Goal: Information Seeking & Learning: Check status

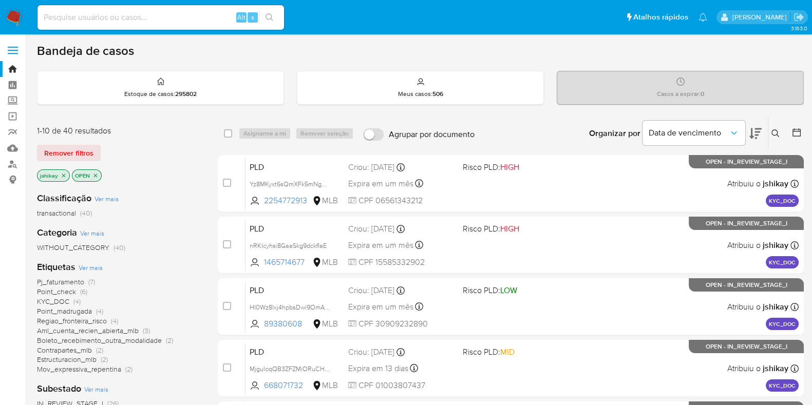
click at [134, 25] on div "Alt s" at bounding box center [160, 17] width 247 height 25
click at [133, 22] on input at bounding box center [160, 17] width 247 height 13
paste input "139387055"
type input "139387055"
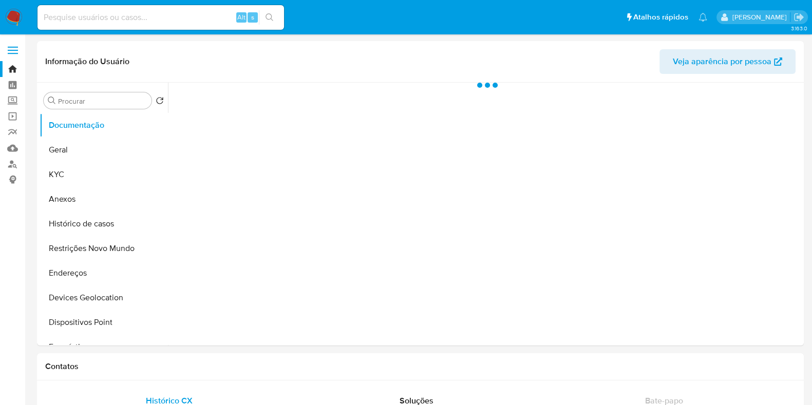
select select "10"
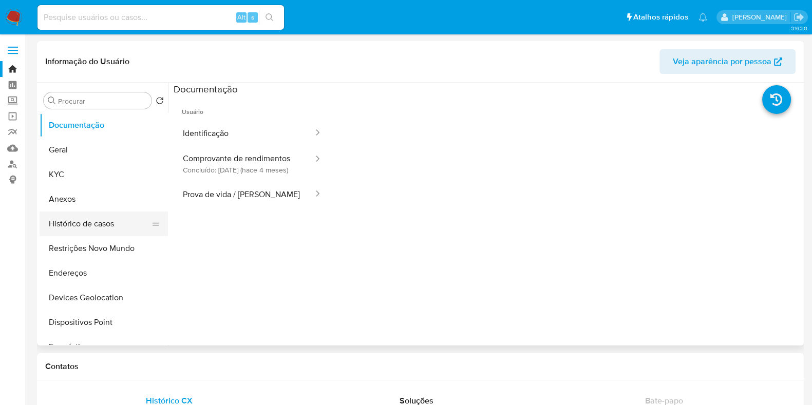
click at [84, 235] on button "Histórico de casos" at bounding box center [100, 224] width 120 height 25
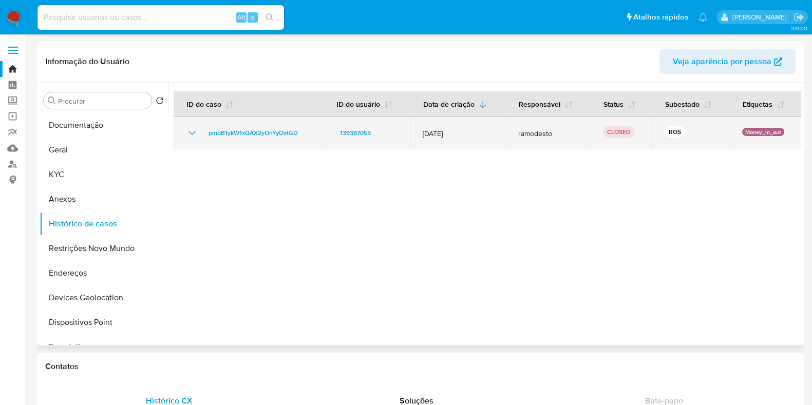
click at [190, 133] on icon "Mostrar/Ocultar" at bounding box center [192, 133] width 7 height 4
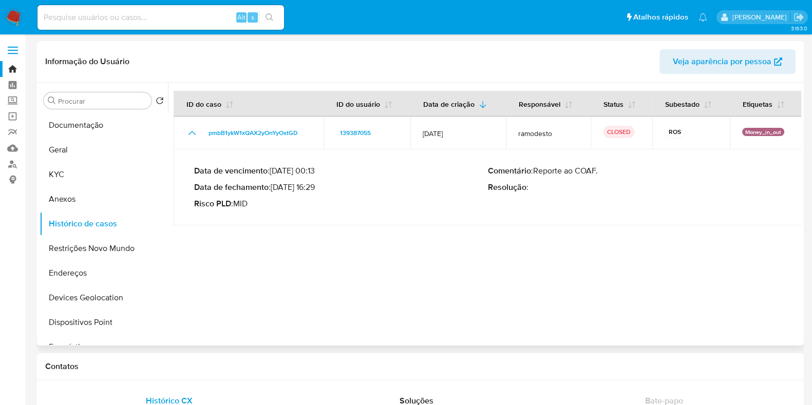
drag, startPoint x: 275, startPoint y: 188, endPoint x: 316, endPoint y: 186, distance: 41.1
click at [316, 186] on p "Data de fechamento : 24/07/2025 16:29" at bounding box center [341, 187] width 294 height 10
click at [191, 7] on div "Alt s" at bounding box center [160, 17] width 247 height 25
click at [185, 11] on input at bounding box center [160, 17] width 247 height 13
paste input "1605101537"
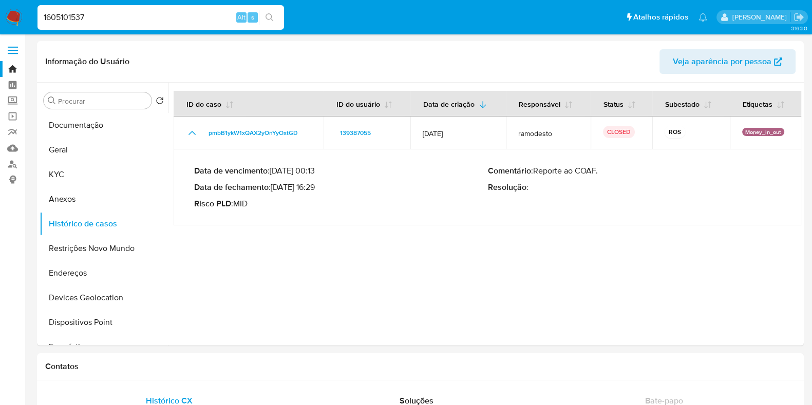
type input "1605101537"
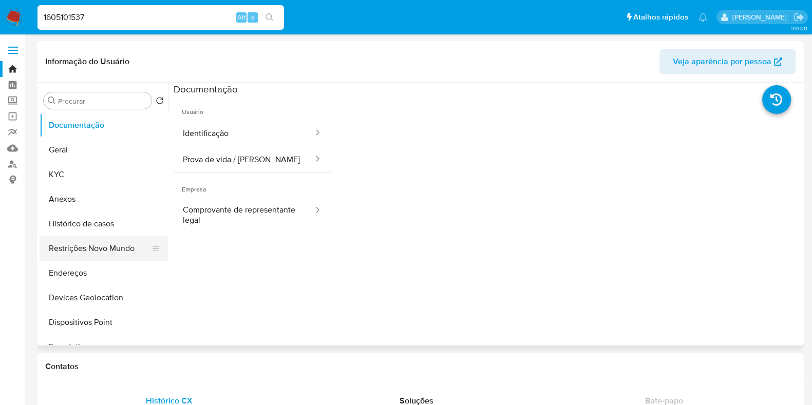
select select "10"
click at [79, 250] on button "Restrições Novo Mundo" at bounding box center [100, 248] width 120 height 25
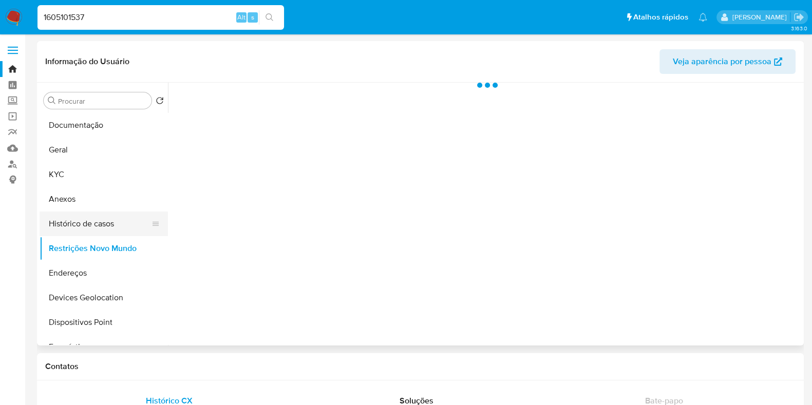
click at [83, 227] on button "Histórico de casos" at bounding box center [100, 224] width 120 height 25
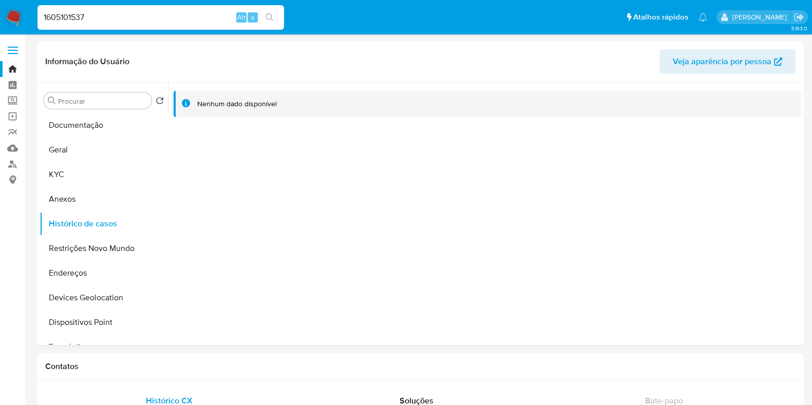
click at [148, 14] on input "1605101537" at bounding box center [160, 17] width 247 height 13
paste input "548199729"
type input "548199729"
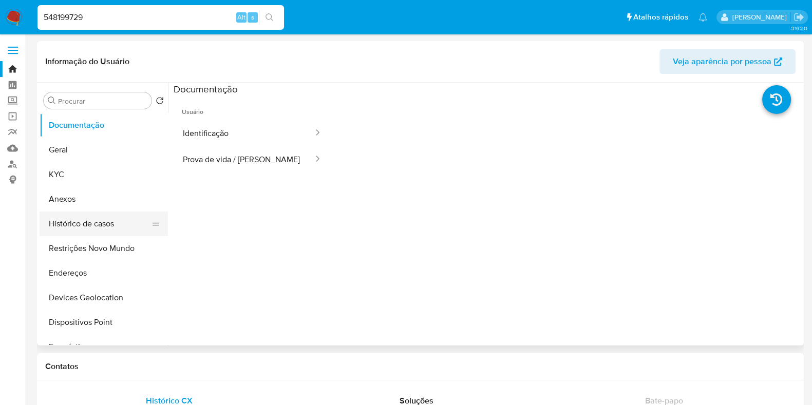
click at [101, 216] on button "Histórico de casos" at bounding box center [100, 224] width 120 height 25
select select "10"
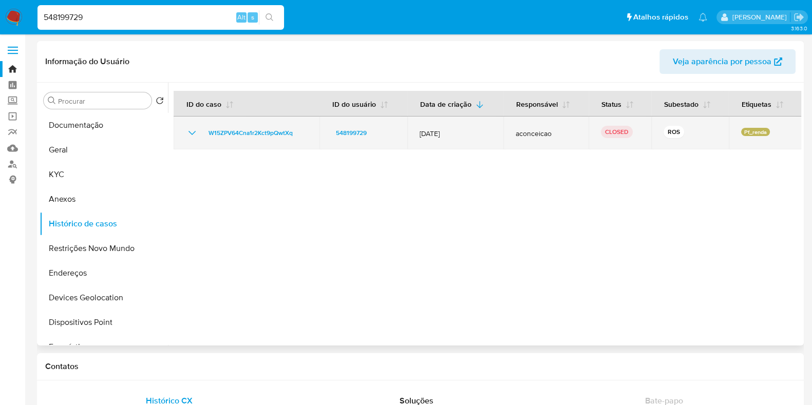
click at [198, 137] on icon "Mostrar/Ocultar" at bounding box center [192, 133] width 12 height 12
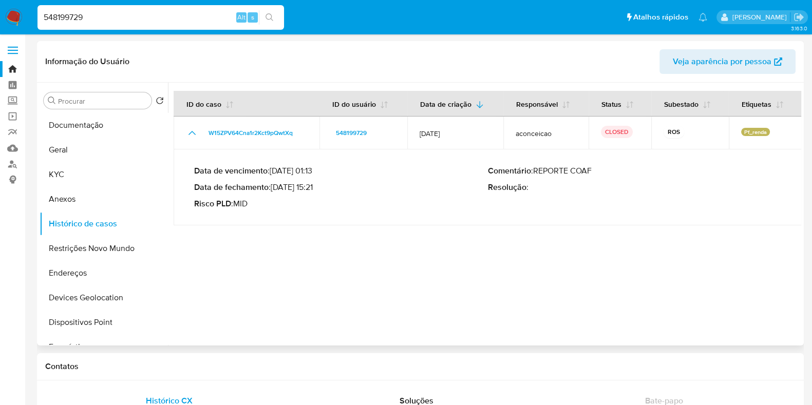
drag, startPoint x: 277, startPoint y: 187, endPoint x: 319, endPoint y: 185, distance: 41.7
click at [319, 185] on p "Data de fechamento : 30/07/2025 15:21" at bounding box center [341, 187] width 294 height 10
click at [316, 189] on p "Data de fechamento : 30/07/2025 15:21" at bounding box center [341, 187] width 294 height 10
drag, startPoint x: 316, startPoint y: 187, endPoint x: 277, endPoint y: 189, distance: 39.1
click at [277, 189] on p "Data de fechamento : 30/07/2025 15:21" at bounding box center [341, 187] width 294 height 10
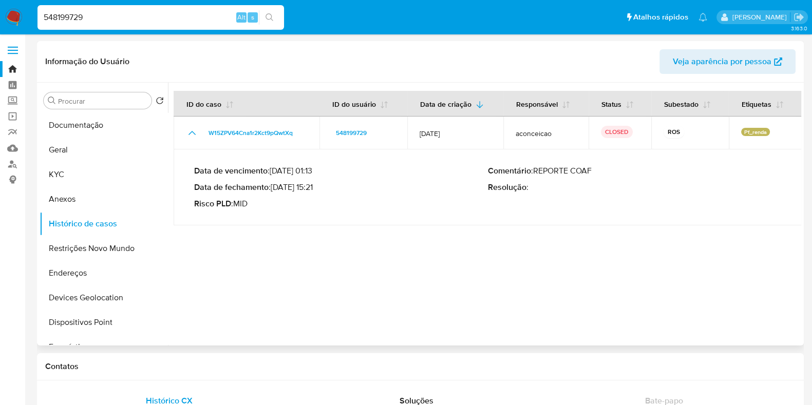
drag, startPoint x: 275, startPoint y: 189, endPoint x: 315, endPoint y: 190, distance: 40.6
click at [315, 190] on p "Data de fechamento : 30/07/2025 15:21" at bounding box center [341, 187] width 294 height 10
drag, startPoint x: 316, startPoint y: 188, endPoint x: 276, endPoint y: 190, distance: 40.1
click at [276, 190] on p "Data de fechamento : 30/07/2025 15:21" at bounding box center [341, 187] width 294 height 10
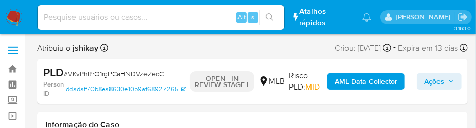
select select "10"
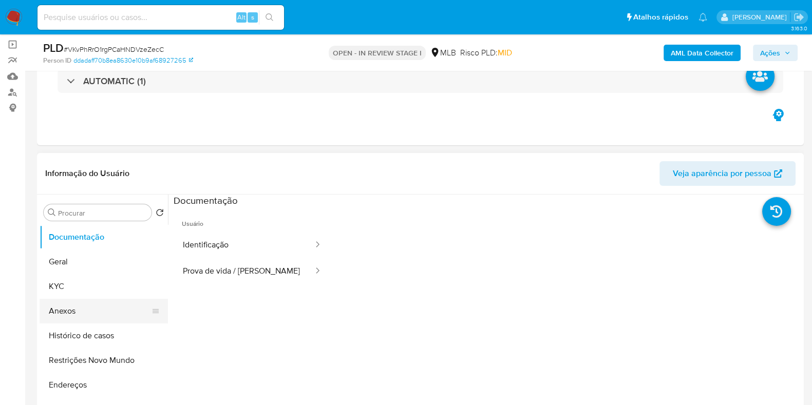
scroll to position [128, 0]
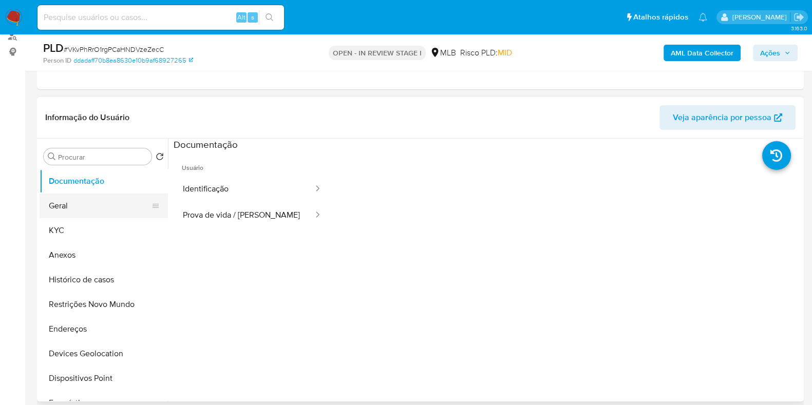
click at [92, 198] on button "Geral" at bounding box center [100, 206] width 120 height 25
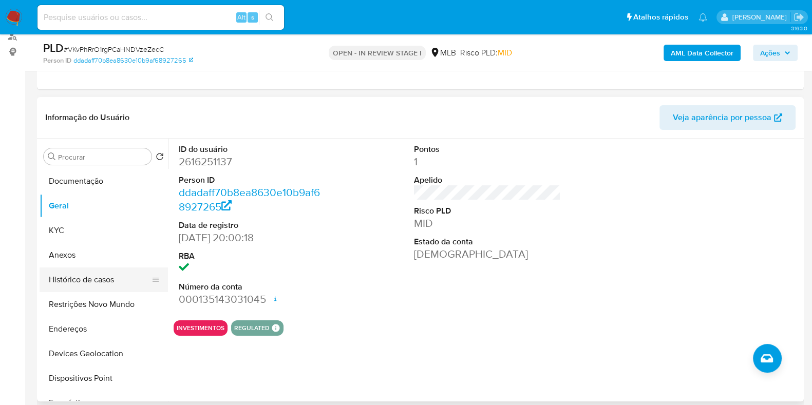
click at [95, 276] on button "Histórico de casos" at bounding box center [100, 280] width 120 height 25
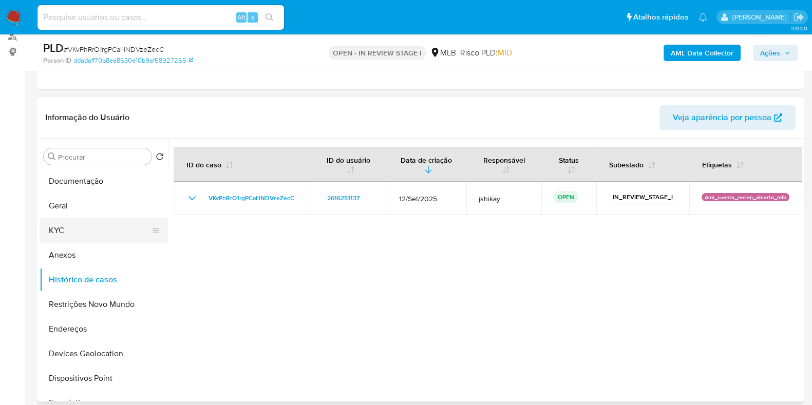
drag, startPoint x: 58, startPoint y: 234, endPoint x: 62, endPoint y: 219, distance: 15.5
click at [58, 234] on button "KYC" at bounding box center [100, 230] width 120 height 25
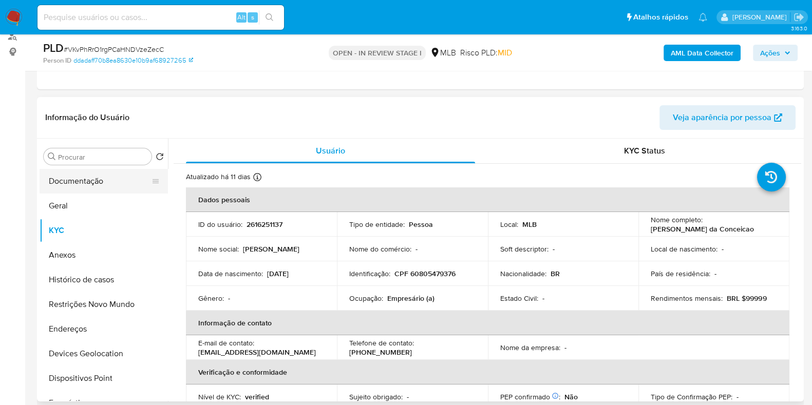
drag, startPoint x: 95, startPoint y: 185, endPoint x: 104, endPoint y: 188, distance: 9.7
click at [93, 189] on button "Documentação" at bounding box center [100, 181] width 120 height 25
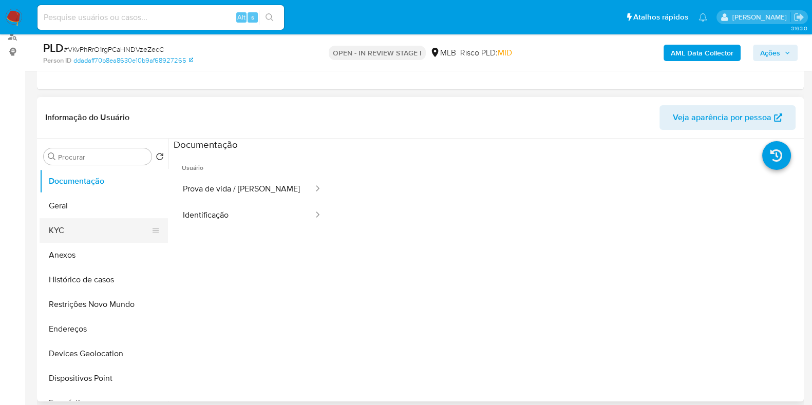
click at [105, 221] on button "KYC" at bounding box center [100, 230] width 120 height 25
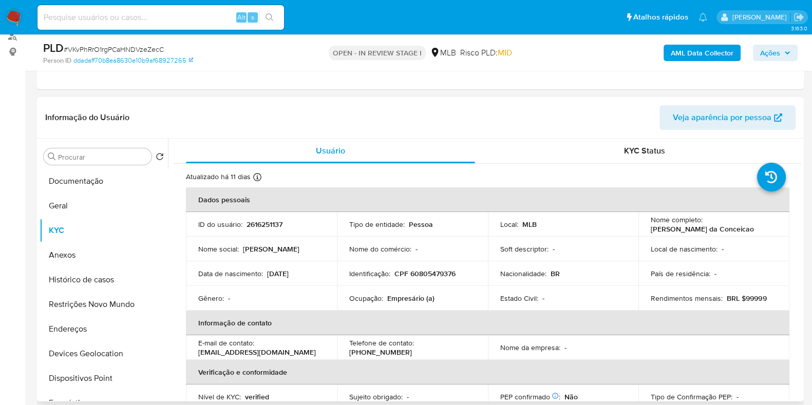
click at [404, 294] on p "Empresário (a)" at bounding box center [410, 298] width 47 height 9
copy p "Empresário"
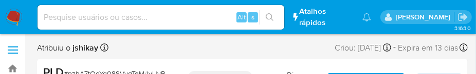
select select "10"
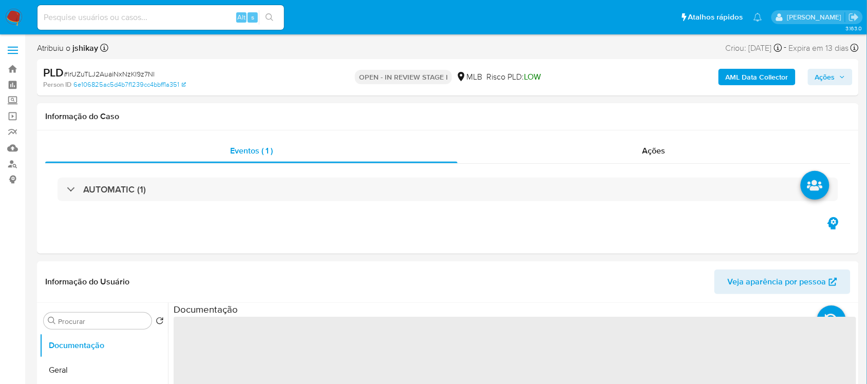
select select "10"
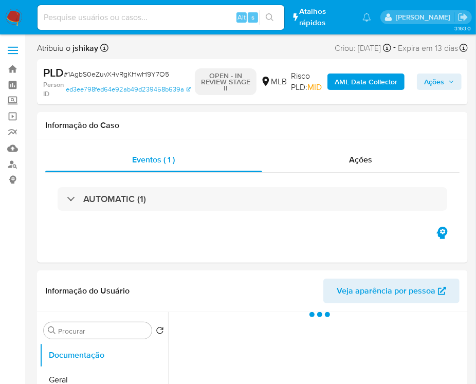
select select "10"
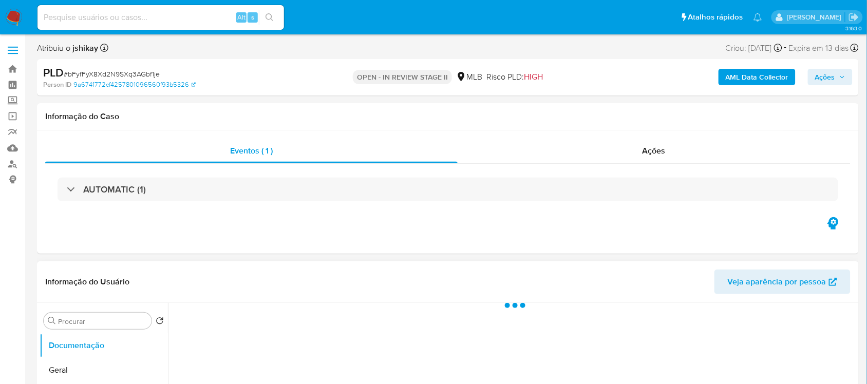
select select "10"
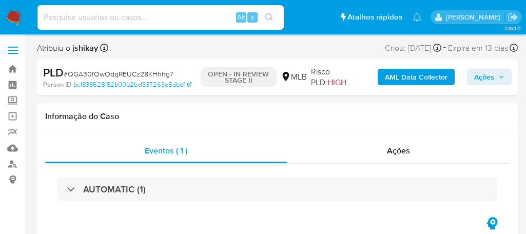
select select "10"
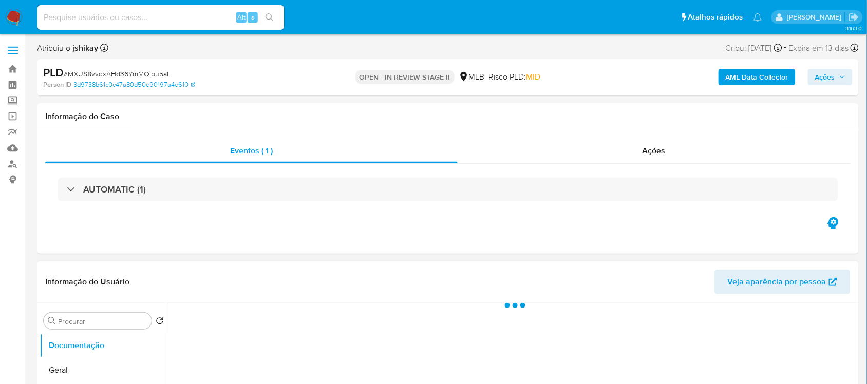
select select "10"
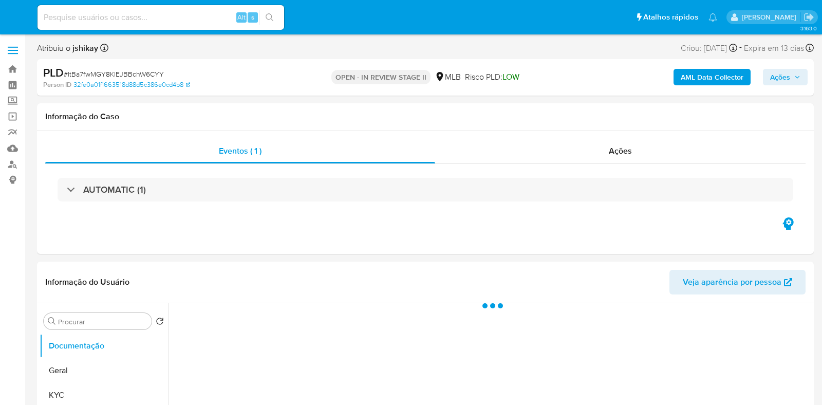
select select "10"
